Goal: Ask a question

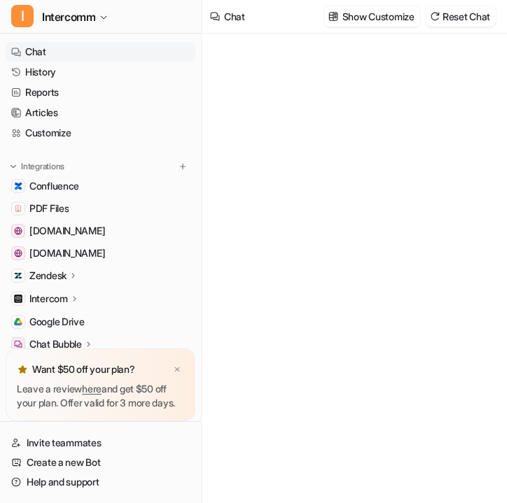
type textarea "**********"
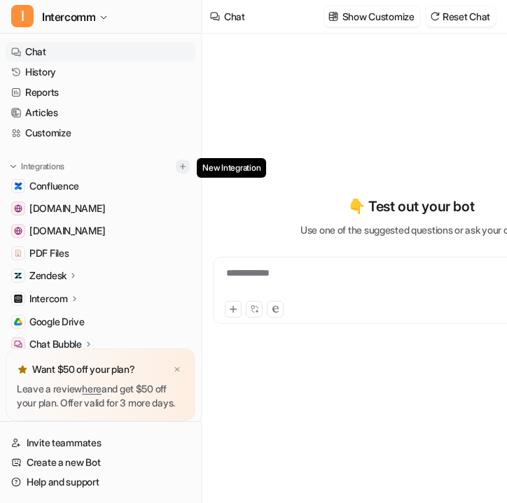
click at [184, 166] on img at bounding box center [183, 167] width 10 height 10
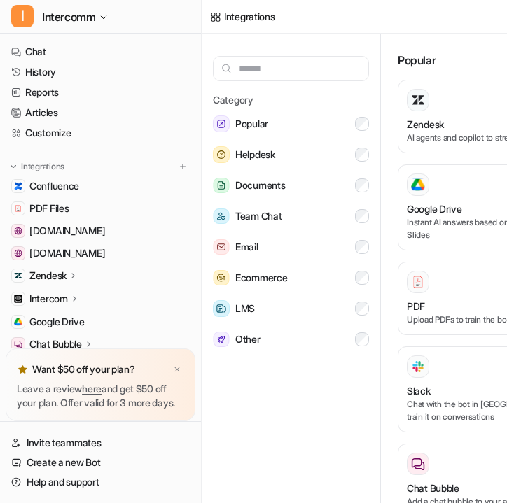
click at [216, 20] on icon at bounding box center [215, 16] width 9 height 9
